Goal: Navigation & Orientation: Find specific page/section

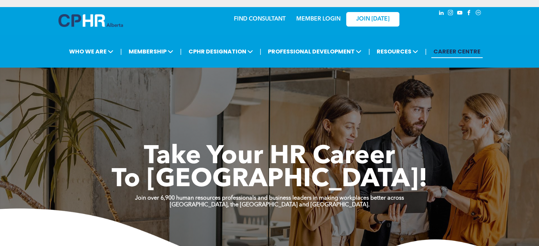
click at [312, 11] on div "MEMBER LOGIN" at bounding box center [318, 17] width 46 height 13
click at [315, 16] on link "MEMBER LOGIN" at bounding box center [318, 19] width 44 height 6
click at [308, 16] on link "MEMBER LOGIN" at bounding box center [318, 19] width 44 height 6
click at [329, 16] on link "MEMBER LOGIN" at bounding box center [318, 19] width 44 height 6
click at [326, 16] on link "MEMBER LOGIN" at bounding box center [318, 19] width 44 height 6
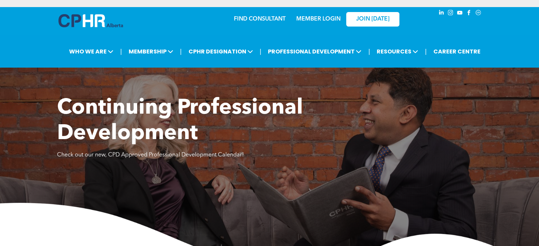
click at [317, 16] on link "MEMBER LOGIN" at bounding box center [318, 19] width 44 height 6
